Goal: Information Seeking & Learning: Learn about a topic

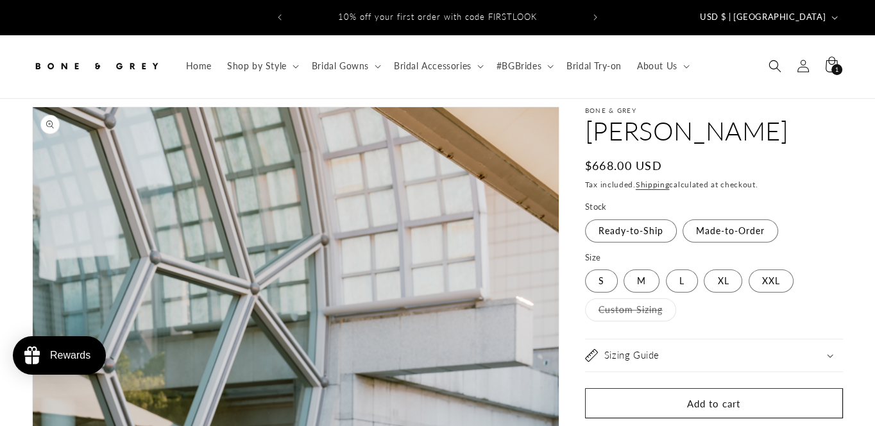
select select "**********"
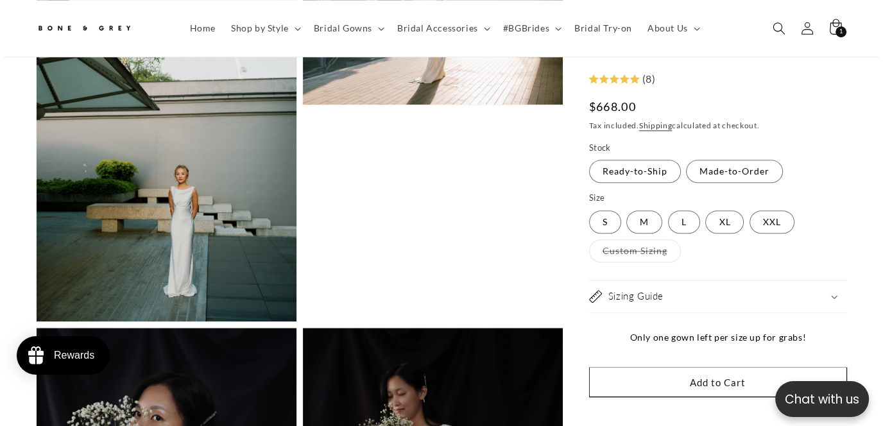
scroll to position [0, 584]
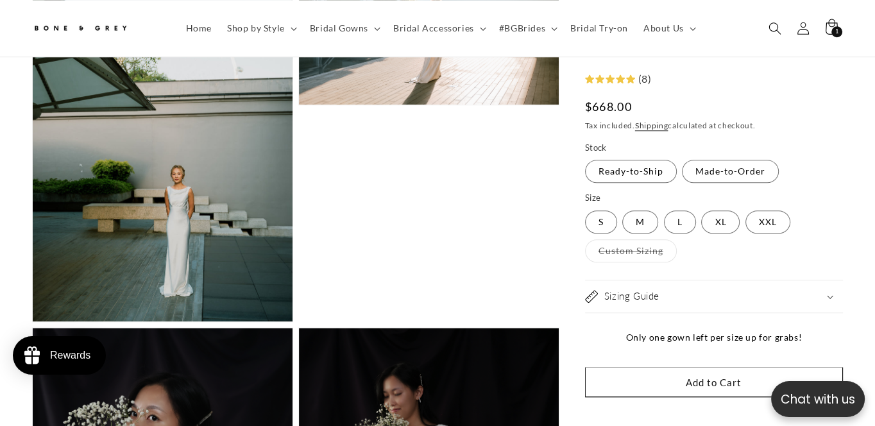
click at [33, 321] on button "Open media 4 in modal" at bounding box center [33, 321] width 0 height 0
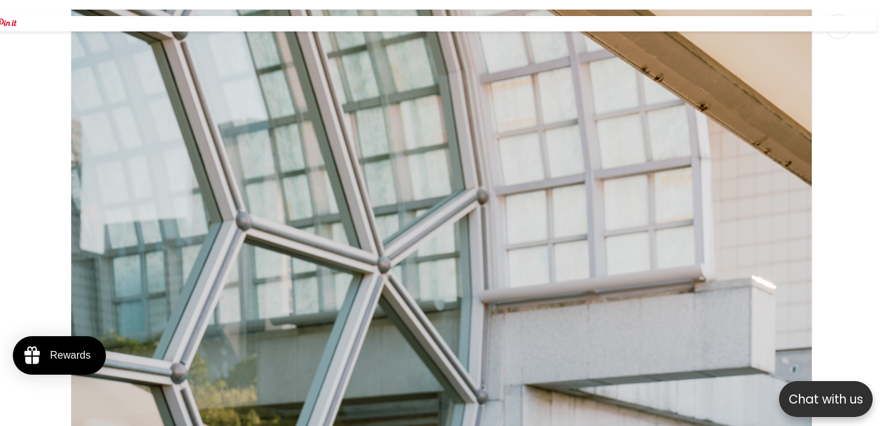
scroll to position [0, 0]
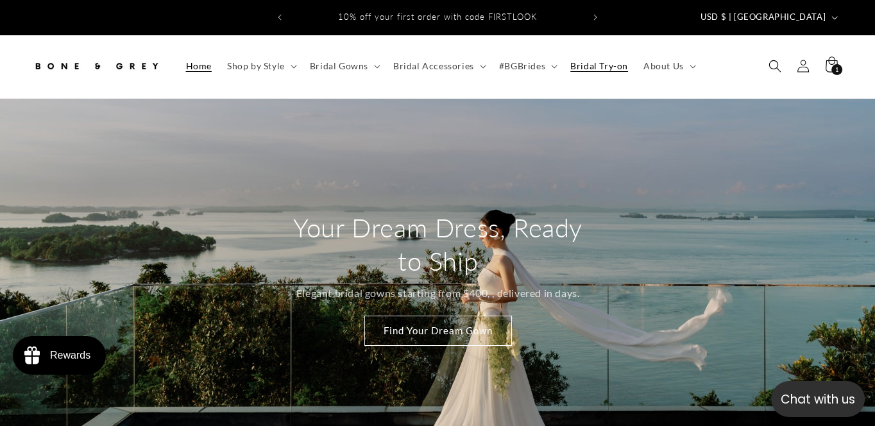
click at [603, 60] on span "Bridal Try-on" at bounding box center [599, 66] width 58 height 12
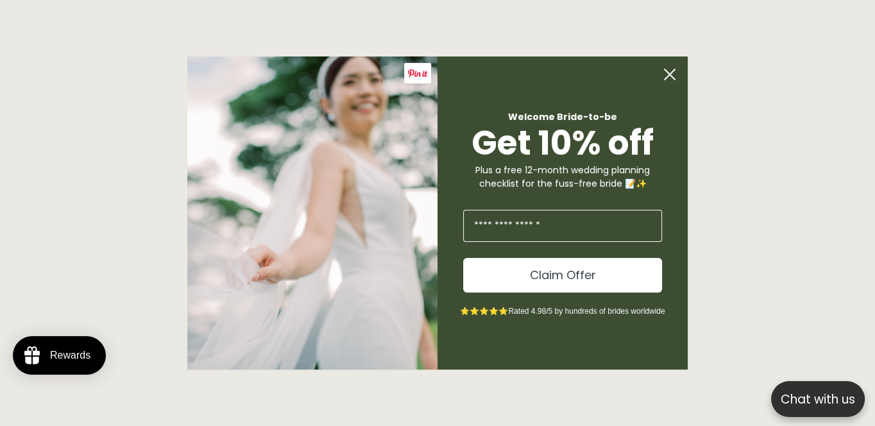
scroll to position [0, 590]
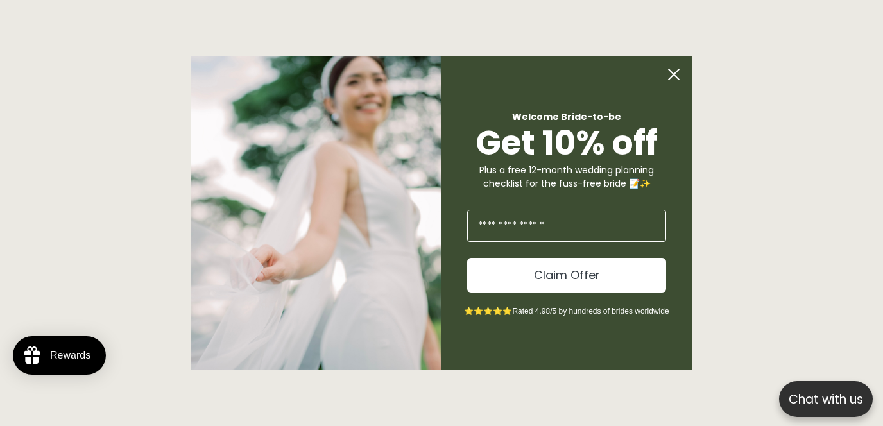
click at [673, 71] on circle "Close dialog" at bounding box center [673, 74] width 24 height 24
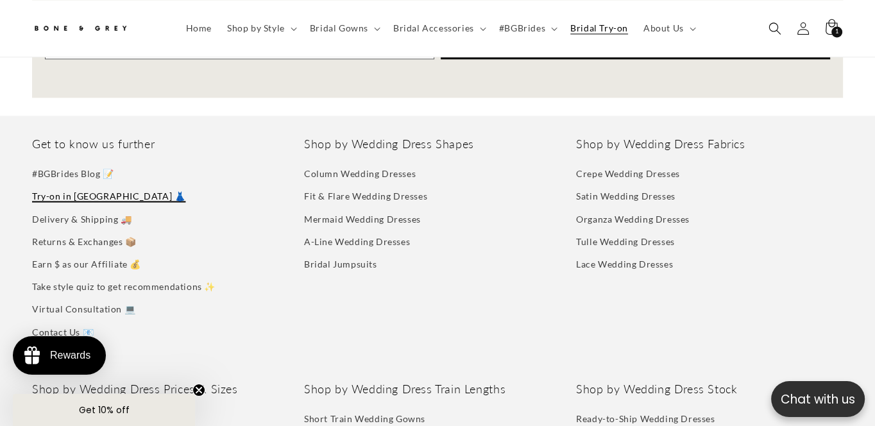
scroll to position [0, 292]
click at [83, 231] on link "Returns & Exchanges 📦" at bounding box center [84, 241] width 105 height 22
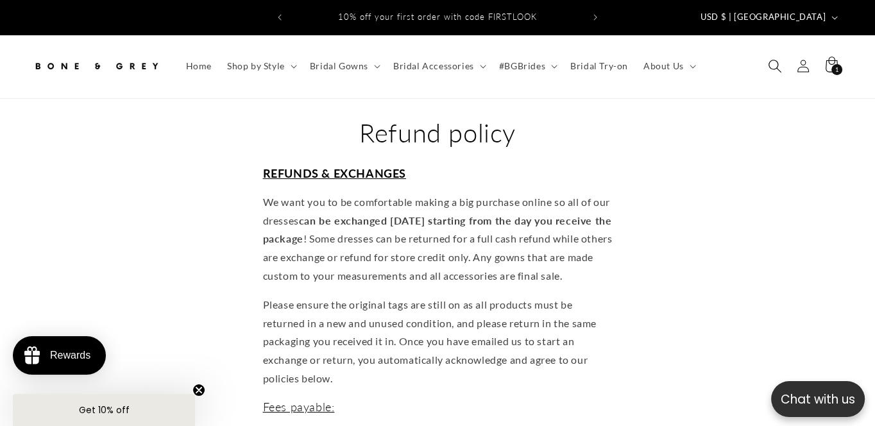
click at [777, 60] on icon "Search" at bounding box center [774, 66] width 13 height 13
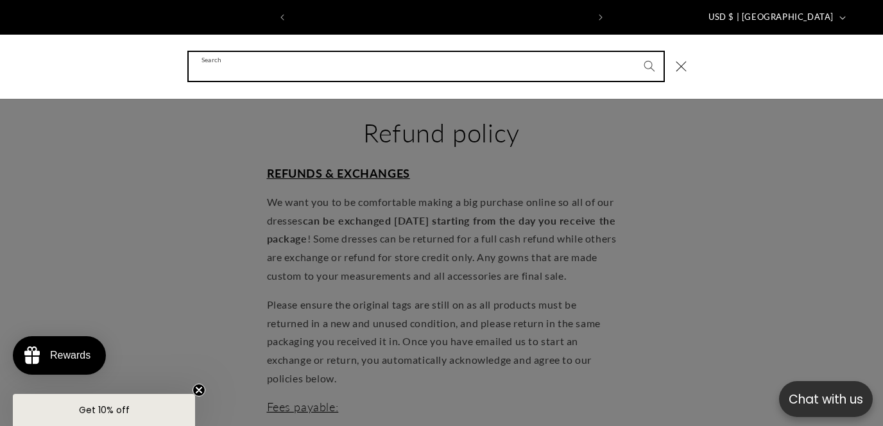
scroll to position [0, 295]
type input "****"
click at [635, 52] on button "Search" at bounding box center [649, 66] width 28 height 28
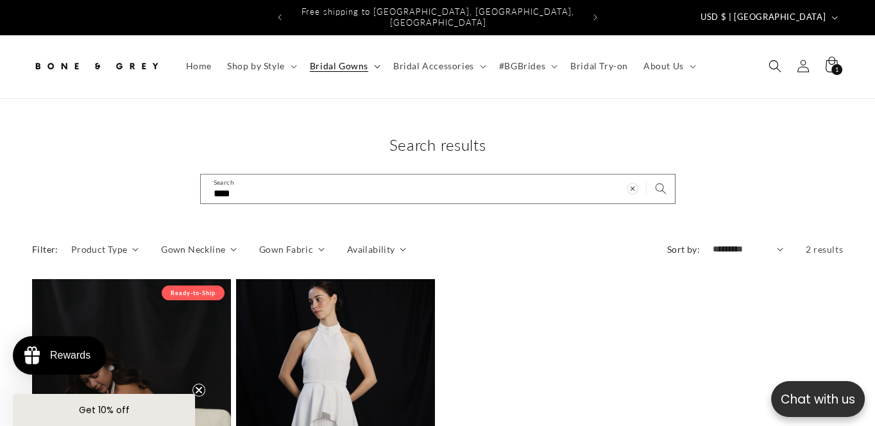
click at [329, 60] on span "Bridal Gowns" at bounding box center [339, 66] width 58 height 12
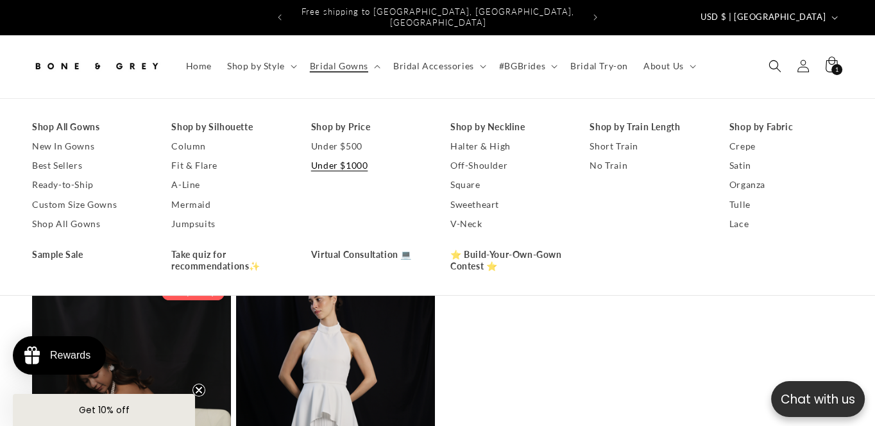
click at [346, 156] on link "Under $1000" at bounding box center [368, 165] width 114 height 19
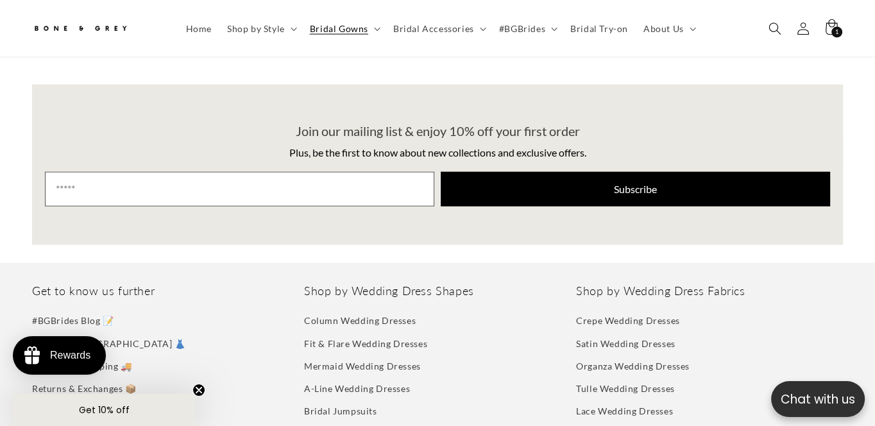
scroll to position [2751, 0]
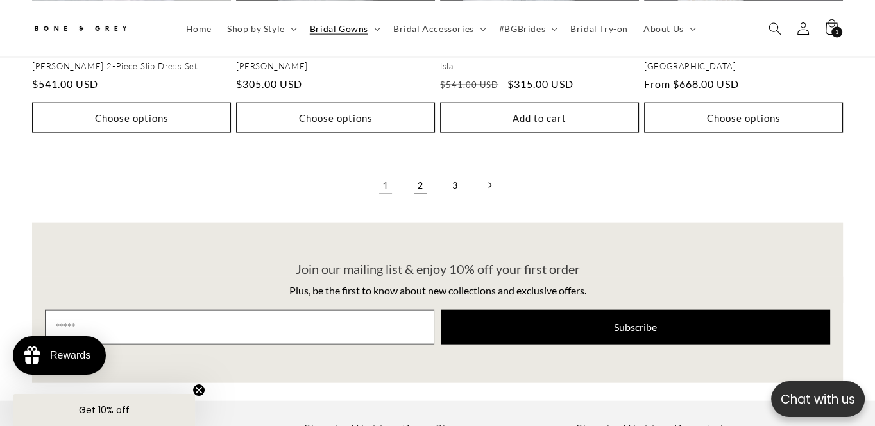
click at [417, 171] on link "2" at bounding box center [420, 185] width 28 height 28
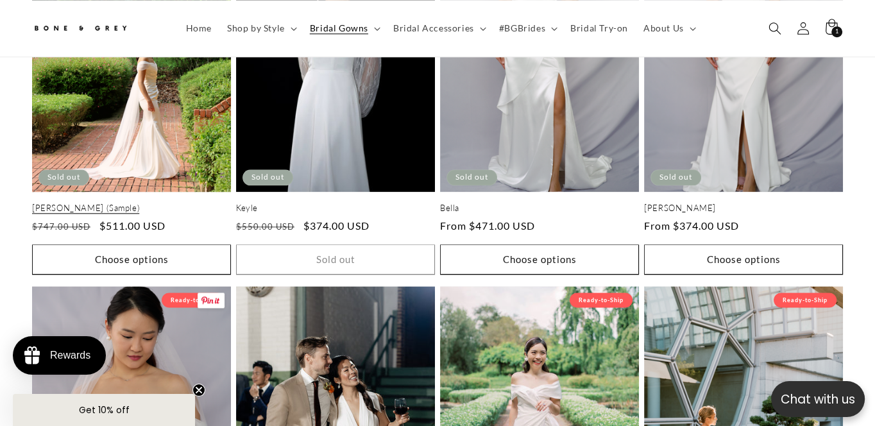
scroll to position [1718, 0]
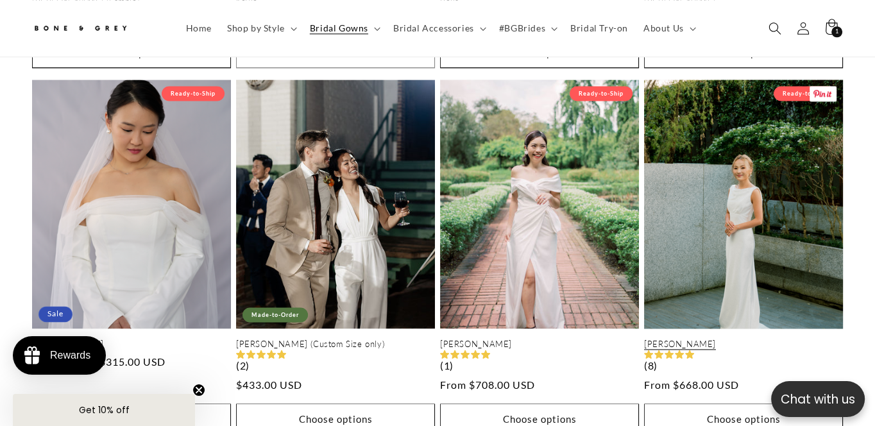
click at [729, 339] on link "[PERSON_NAME]" at bounding box center [743, 344] width 199 height 11
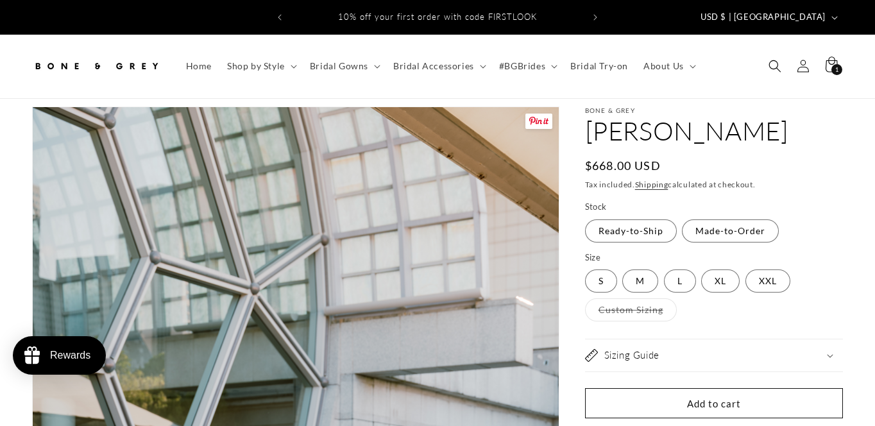
scroll to position [201, 0]
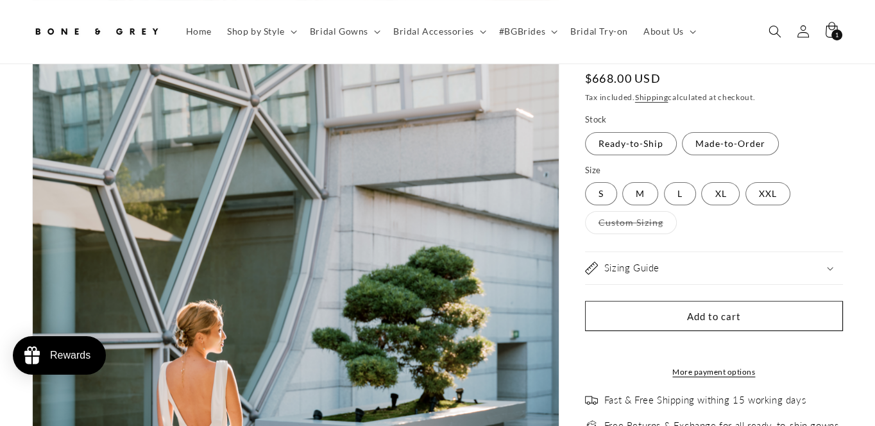
select select "**********"
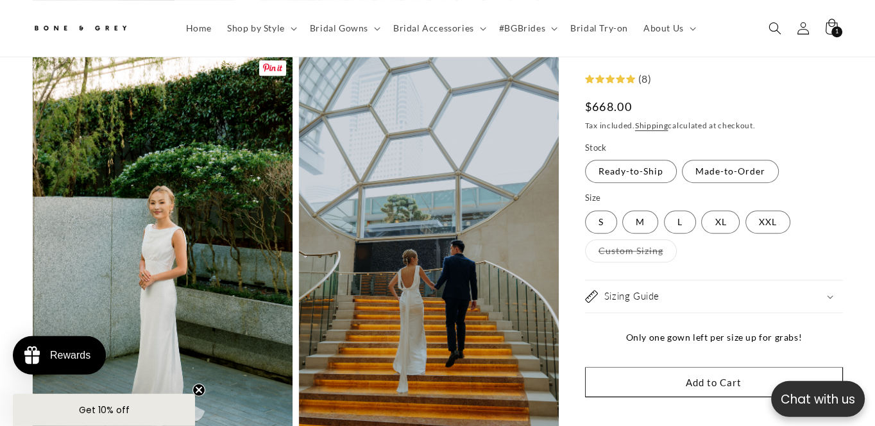
scroll to position [0, 292]
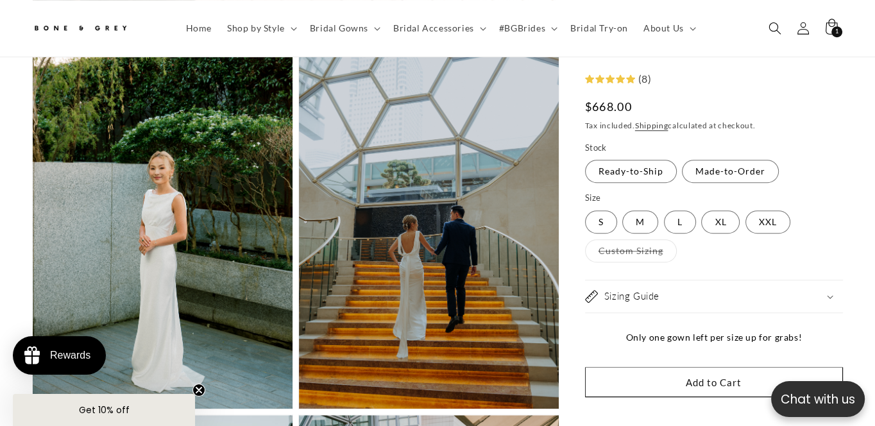
click at [638, 77] on div "(8)" at bounding box center [643, 79] width 17 height 19
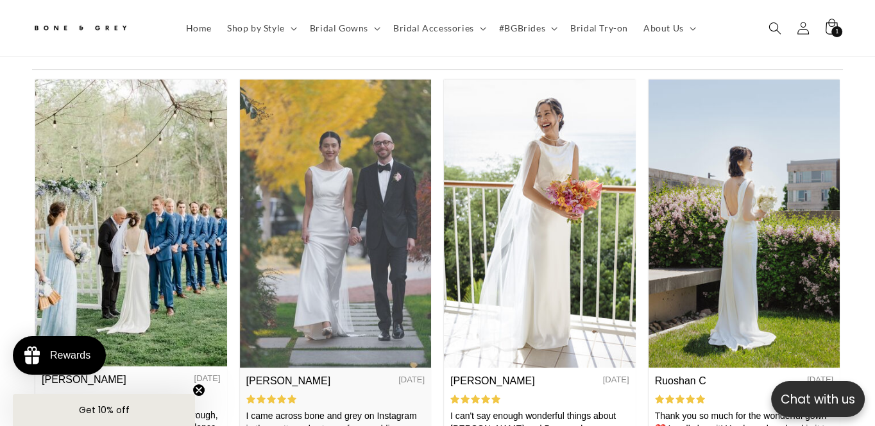
click at [321, 200] on img at bounding box center [336, 222] width 192 height 287
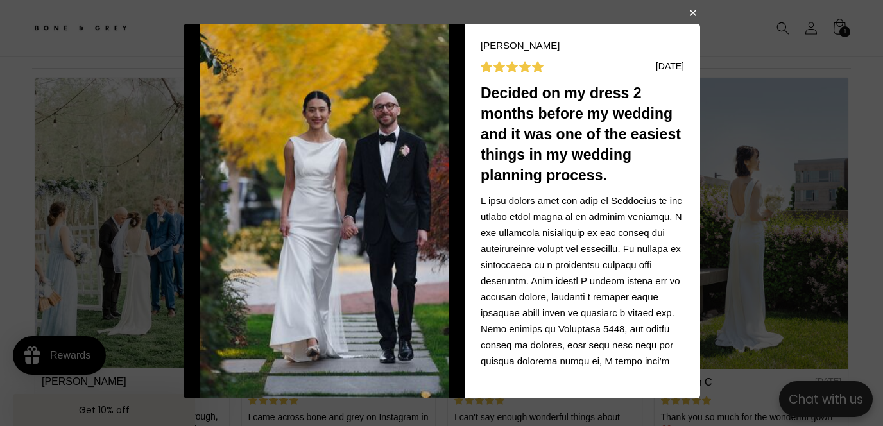
scroll to position [0, 590]
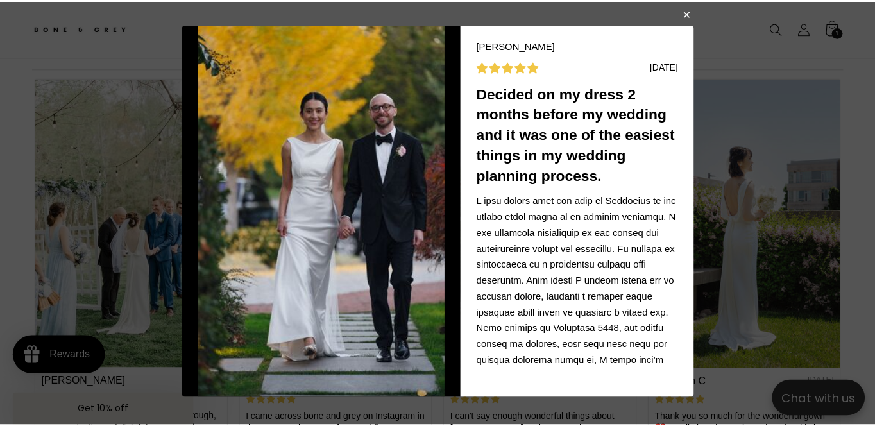
click at [690, 13] on button "button" at bounding box center [692, 13] width 8 height 15
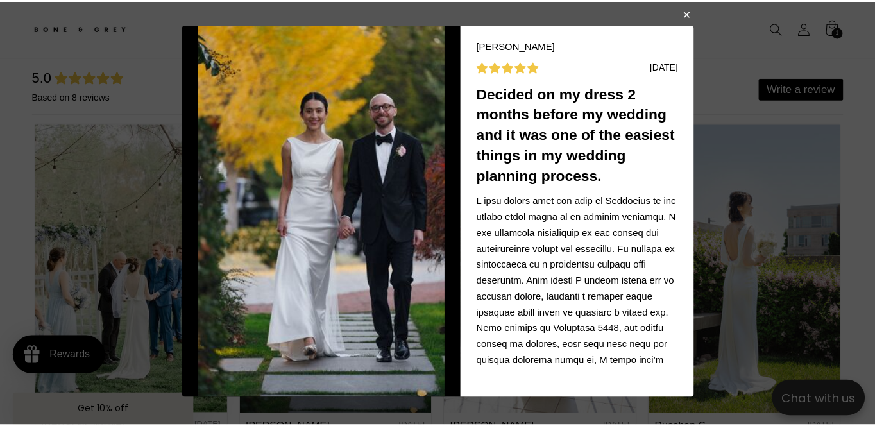
scroll to position [0, 584]
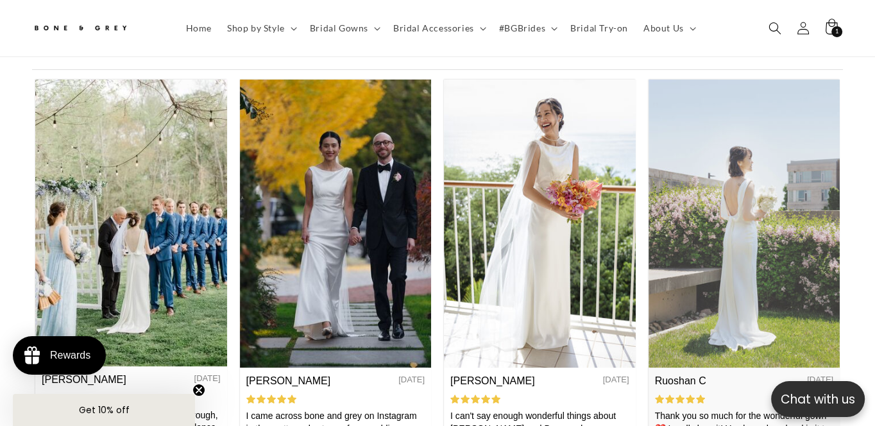
click at [739, 125] on img at bounding box center [744, 222] width 192 height 287
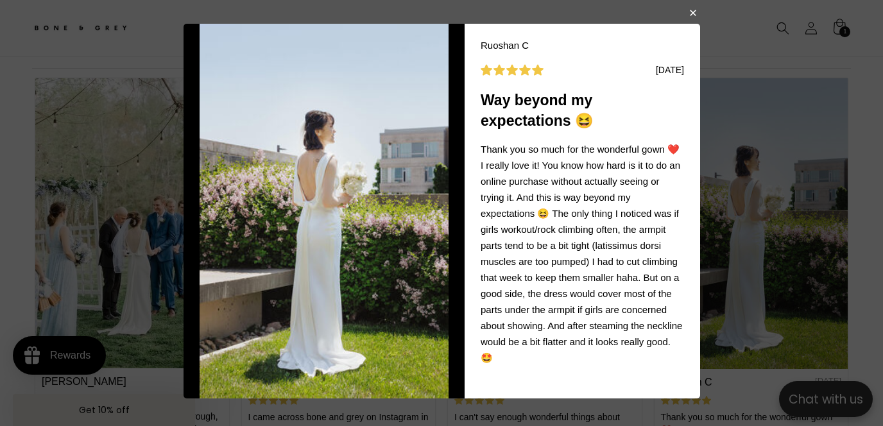
scroll to position [0, 0]
click at [693, 15] on button "button" at bounding box center [692, 11] width 8 height 15
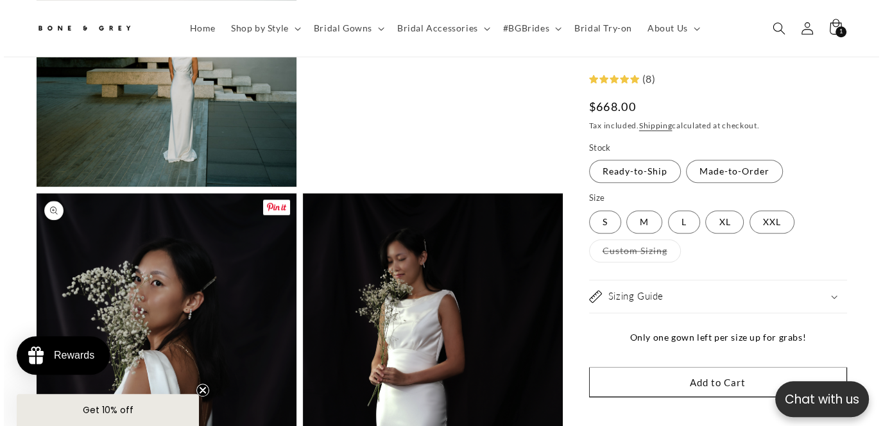
scroll to position [1419, 0]
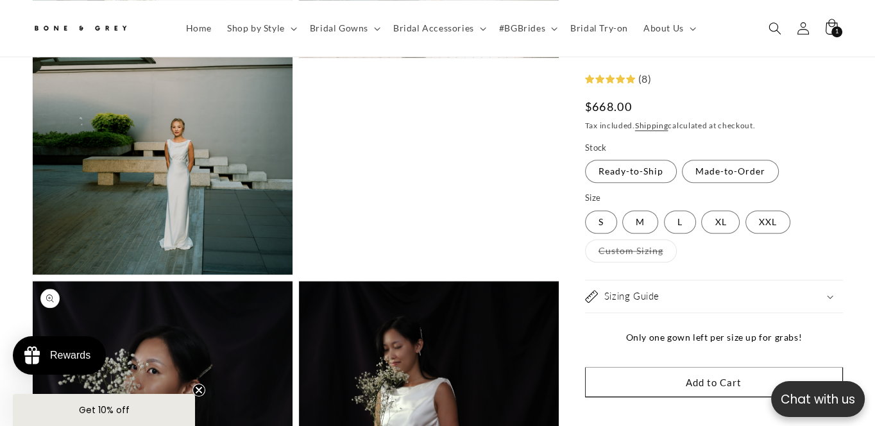
click at [33, 275] on button "Open media 4 in modal" at bounding box center [33, 275] width 0 height 0
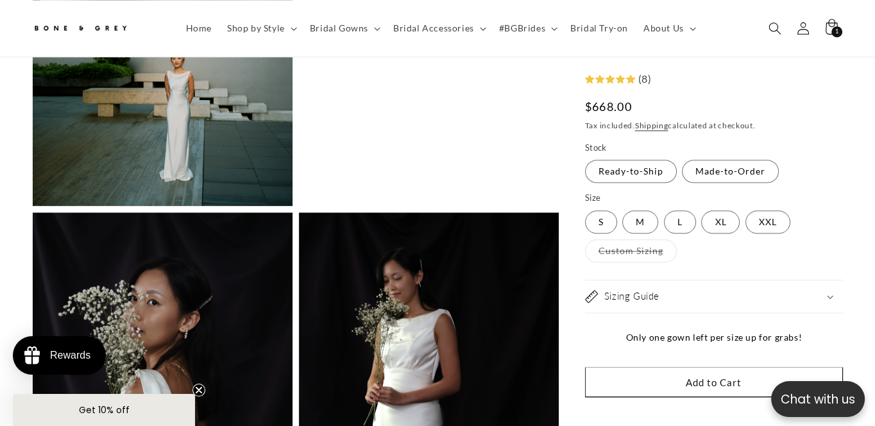
click at [687, 301] on div "Sizing Guide" at bounding box center [714, 296] width 258 height 13
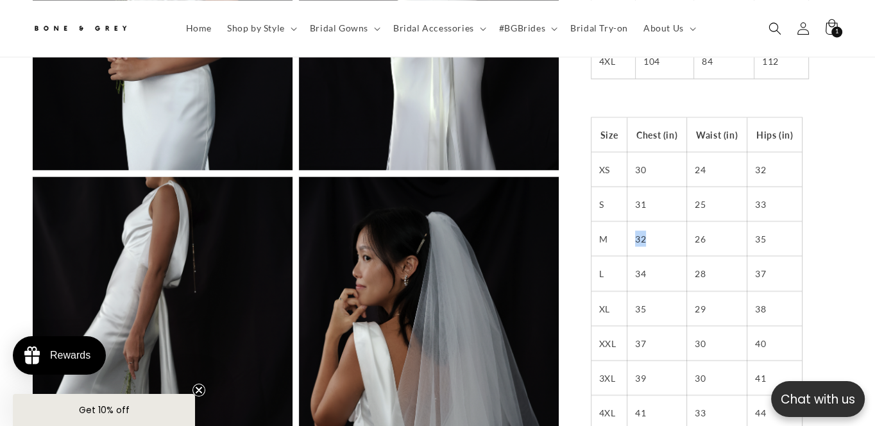
drag, startPoint x: 648, startPoint y: 225, endPoint x: 631, endPoint y: 225, distance: 16.7
click at [631, 225] on td "32" at bounding box center [657, 238] width 60 height 35
drag, startPoint x: 650, startPoint y: 258, endPoint x: 632, endPoint y: 262, distance: 18.2
click at [632, 262] on td "34" at bounding box center [657, 273] width 60 height 35
drag, startPoint x: 706, startPoint y: 260, endPoint x: 682, endPoint y: 262, distance: 23.2
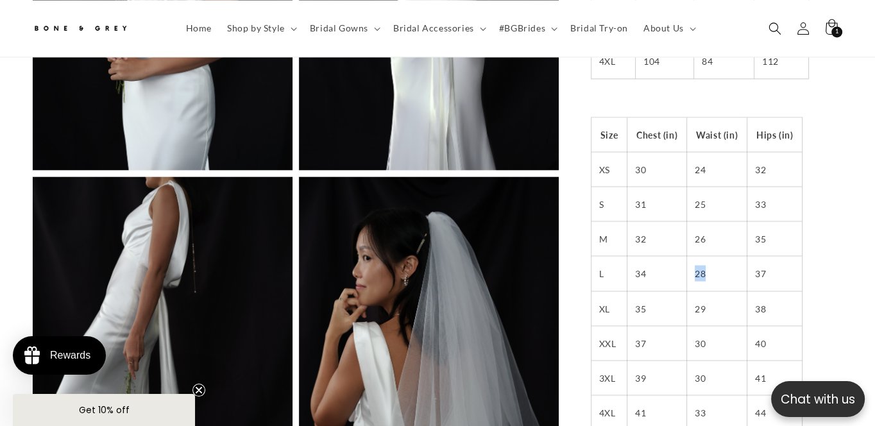
click at [682, 262] on tr "L 34 28 37" at bounding box center [696, 273] width 211 height 35
drag, startPoint x: 766, startPoint y: 260, endPoint x: 745, endPoint y: 262, distance: 21.3
click at [745, 262] on tr "L 34 28 37" at bounding box center [696, 273] width 211 height 35
click at [697, 260] on td "28" at bounding box center [717, 273] width 60 height 35
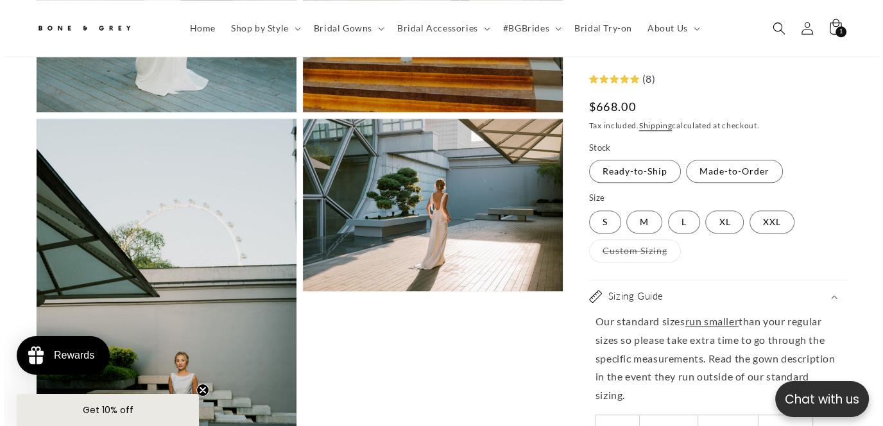
scroll to position [1281, 0]
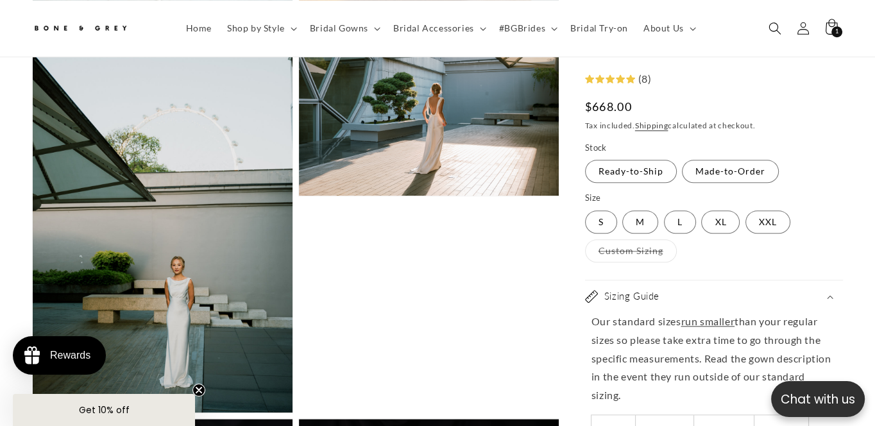
click at [33, 412] on button "Open media 4 in modal" at bounding box center [33, 412] width 0 height 0
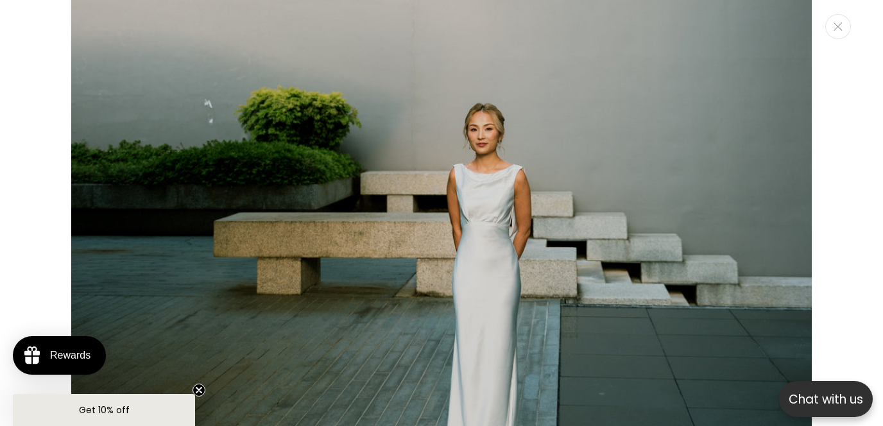
scroll to position [0, 590]
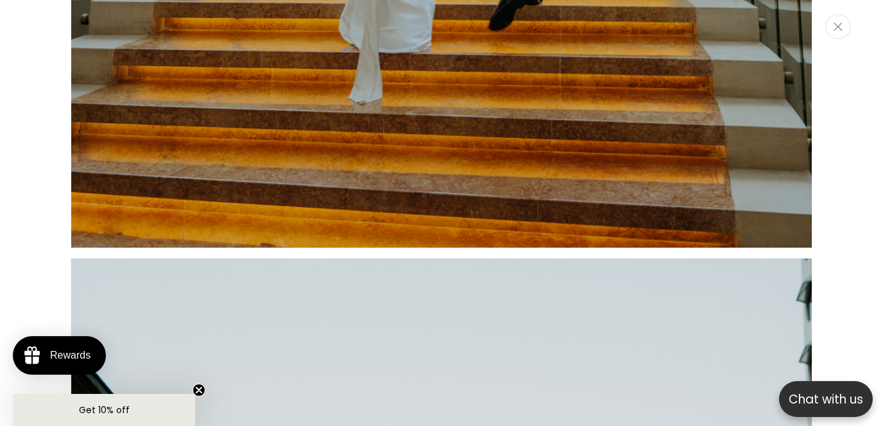
click at [833, 28] on button "Close" at bounding box center [838, 26] width 26 height 25
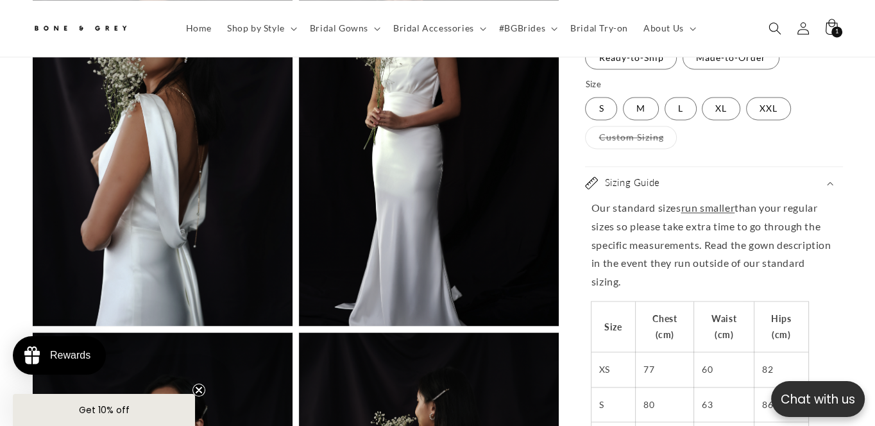
scroll to position [0, 0]
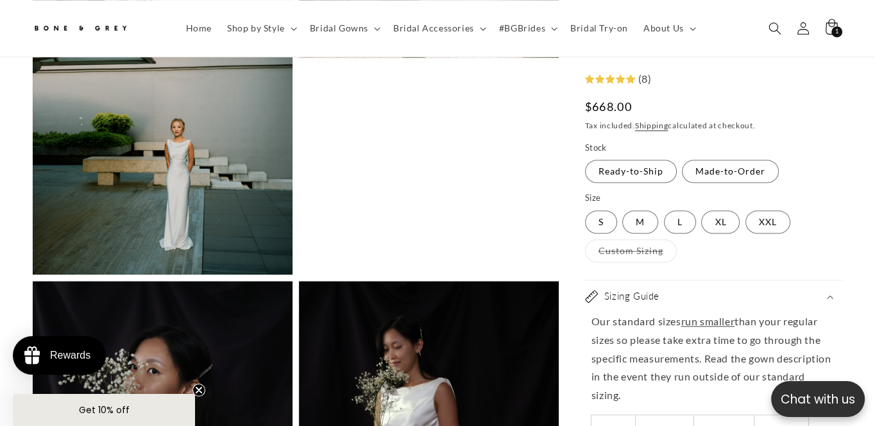
click at [623, 76] on icon at bounding box center [620, 78] width 9 height 9
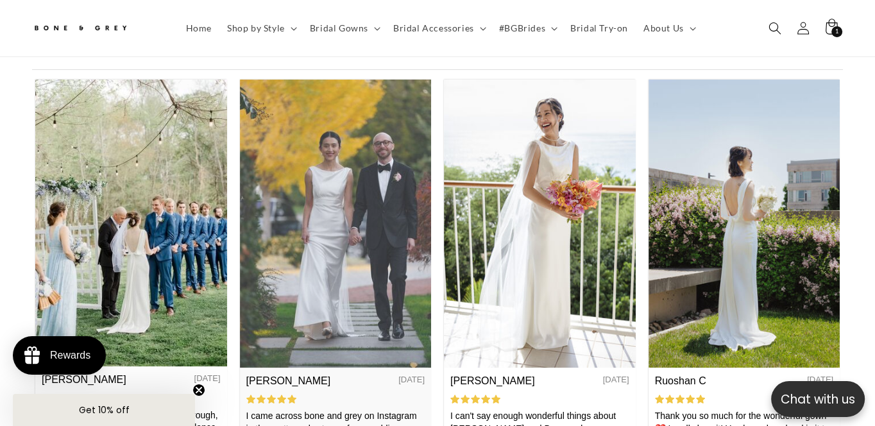
scroll to position [4935, 0]
click at [335, 205] on img at bounding box center [336, 222] width 192 height 287
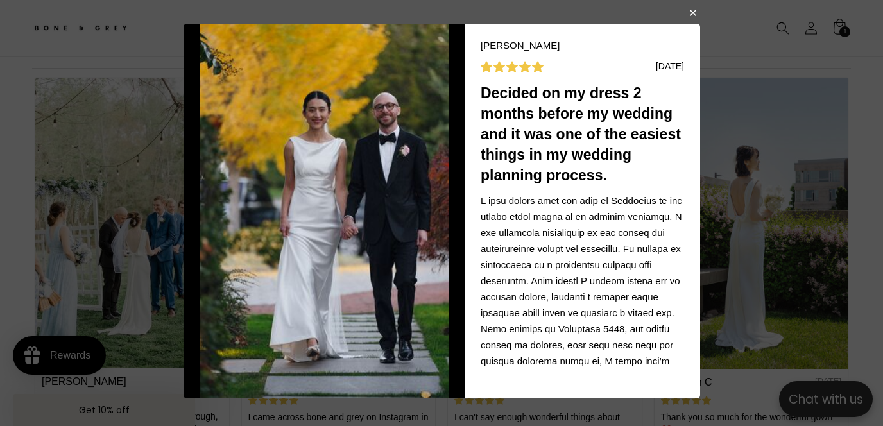
scroll to position [0, 295]
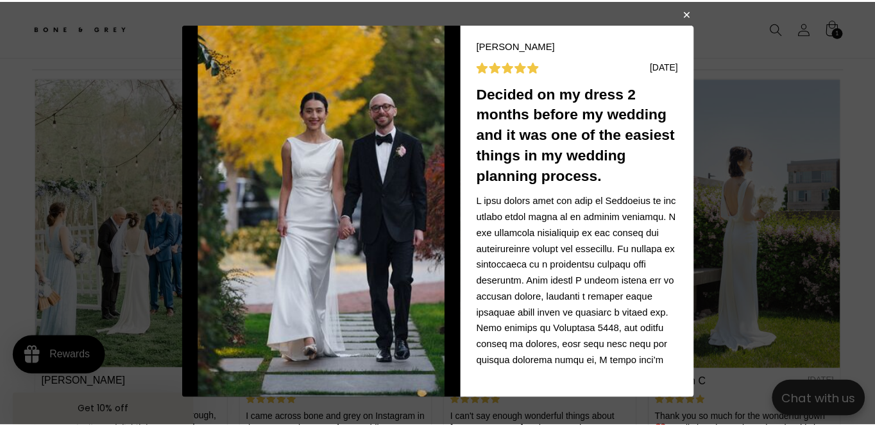
click at [688, 17] on button "button" at bounding box center [692, 13] width 8 height 15
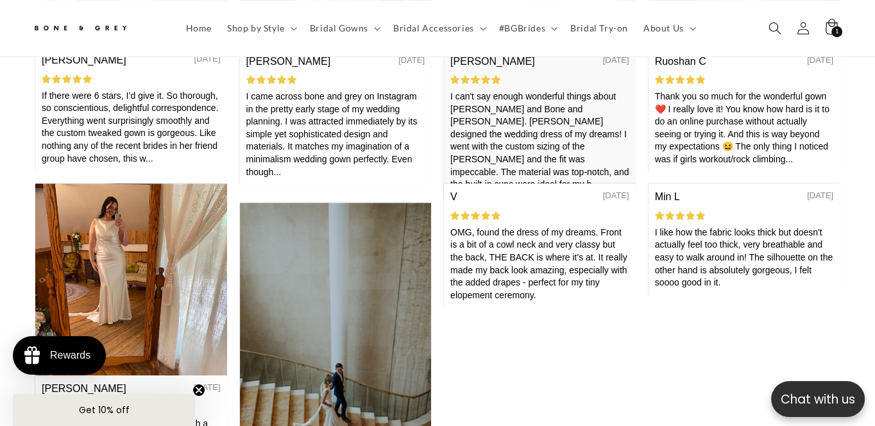
scroll to position [5280, 0]
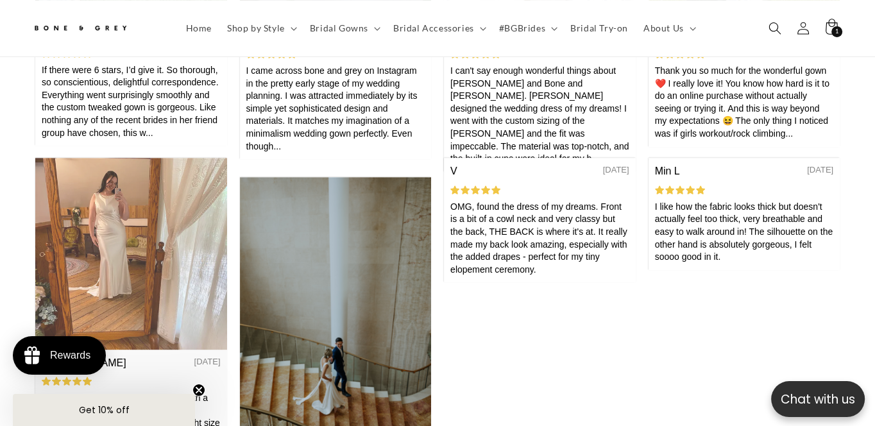
click at [128, 253] on img at bounding box center [131, 254] width 192 height 192
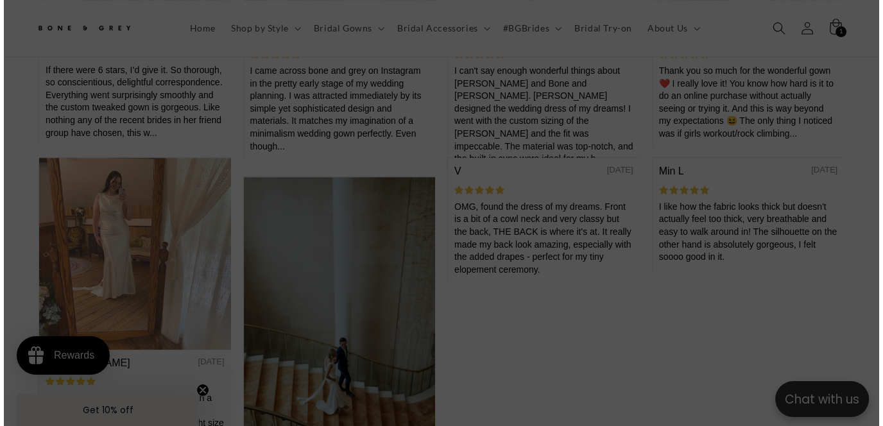
scroll to position [3118, 0]
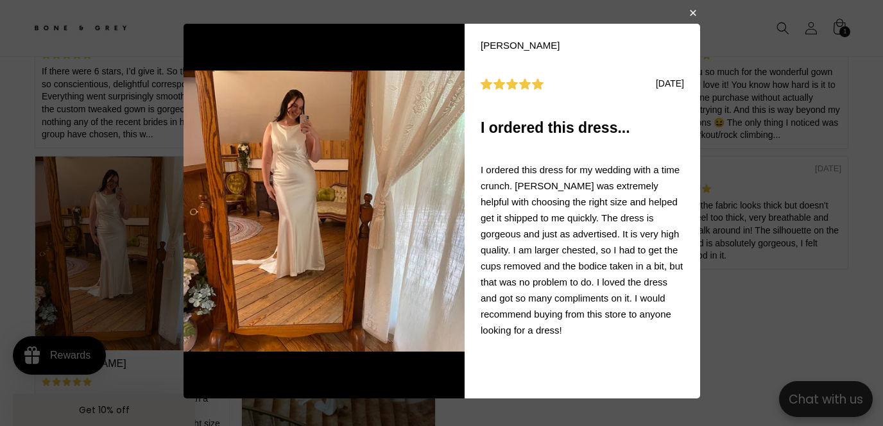
click at [693, 17] on button "button" at bounding box center [692, 11] width 8 height 15
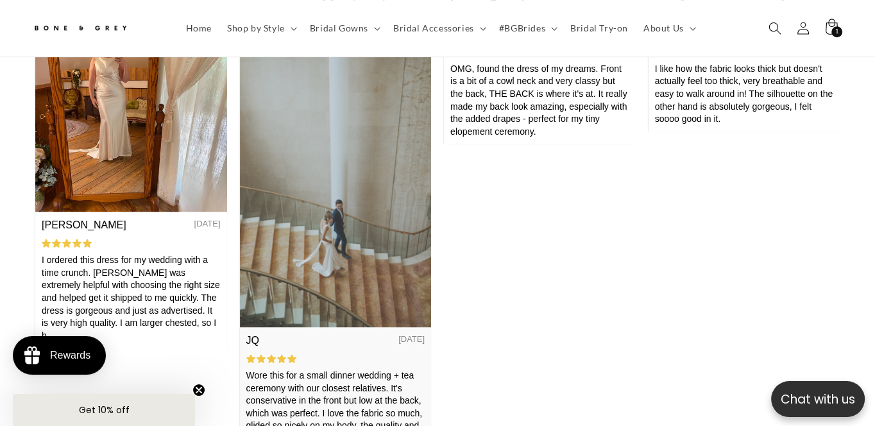
click at [344, 279] on img at bounding box center [336, 182] width 192 height 287
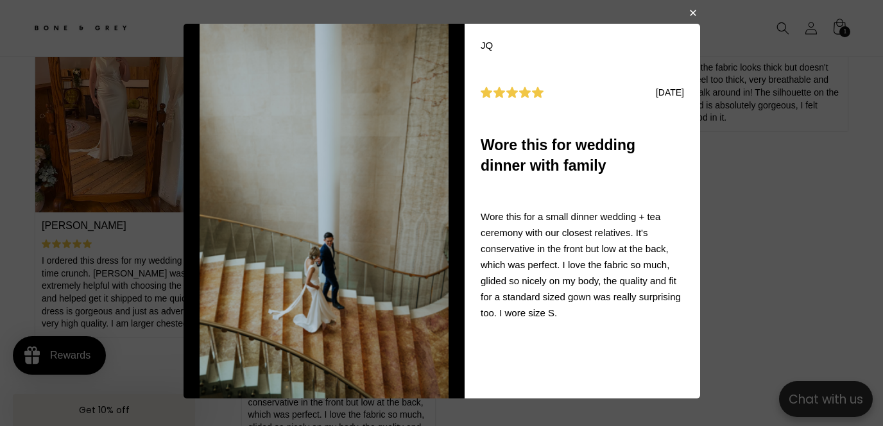
click at [690, 14] on button "button" at bounding box center [692, 11] width 8 height 15
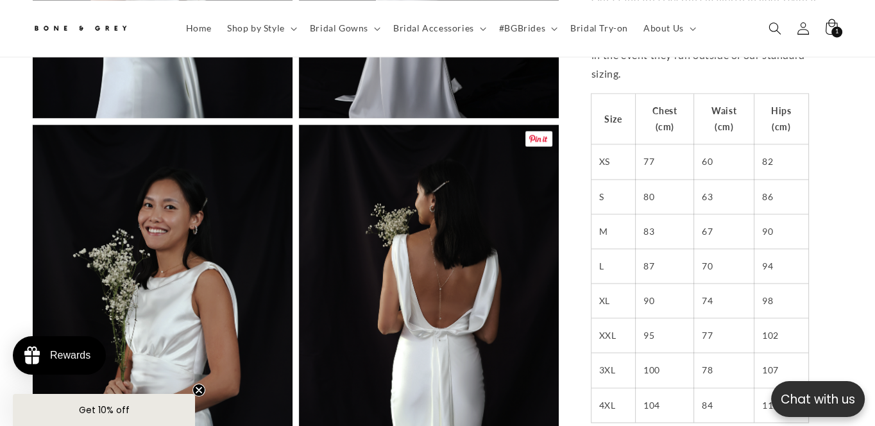
scroll to position [1970, 0]
